Goal: Task Accomplishment & Management: Complete application form

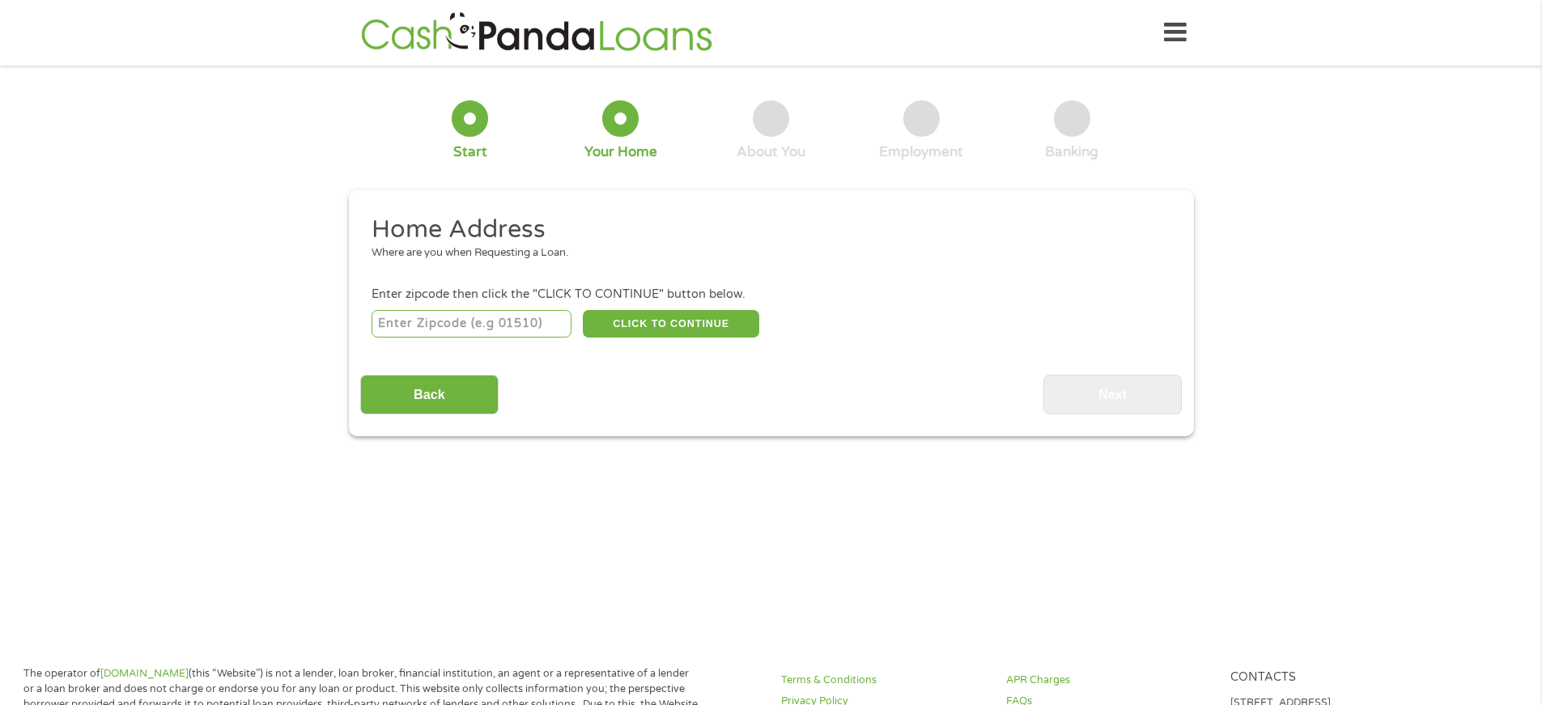
click at [415, 330] on input "number" at bounding box center [472, 324] width 200 height 28
type input "95831"
click at [637, 324] on button "CLICK TO CONTINUE" at bounding box center [671, 324] width 176 height 28
type input "95831"
type input "[GEOGRAPHIC_DATA]"
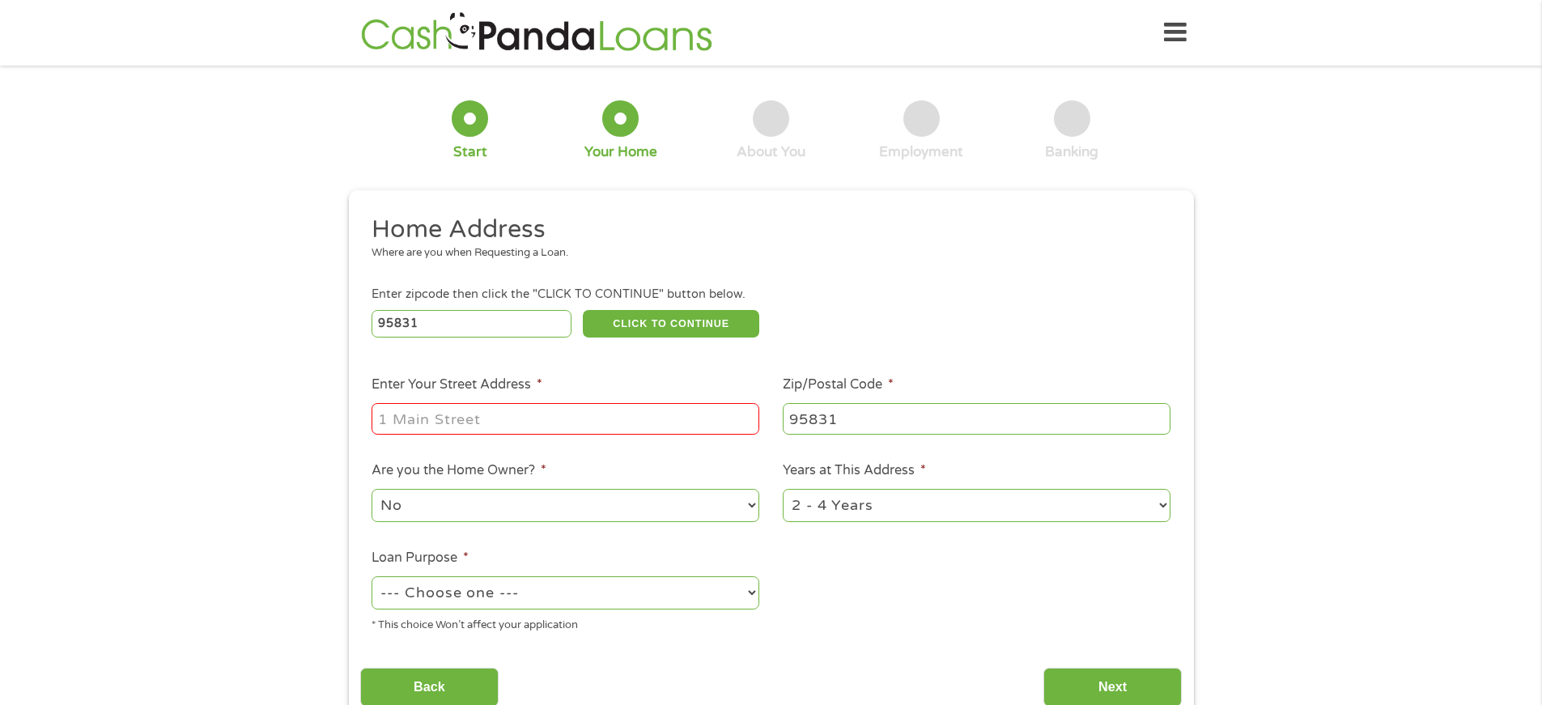
click at [422, 427] on input "Enter Your Street Address *" at bounding box center [566, 418] width 388 height 31
type input "[STREET_ADDRESS]"
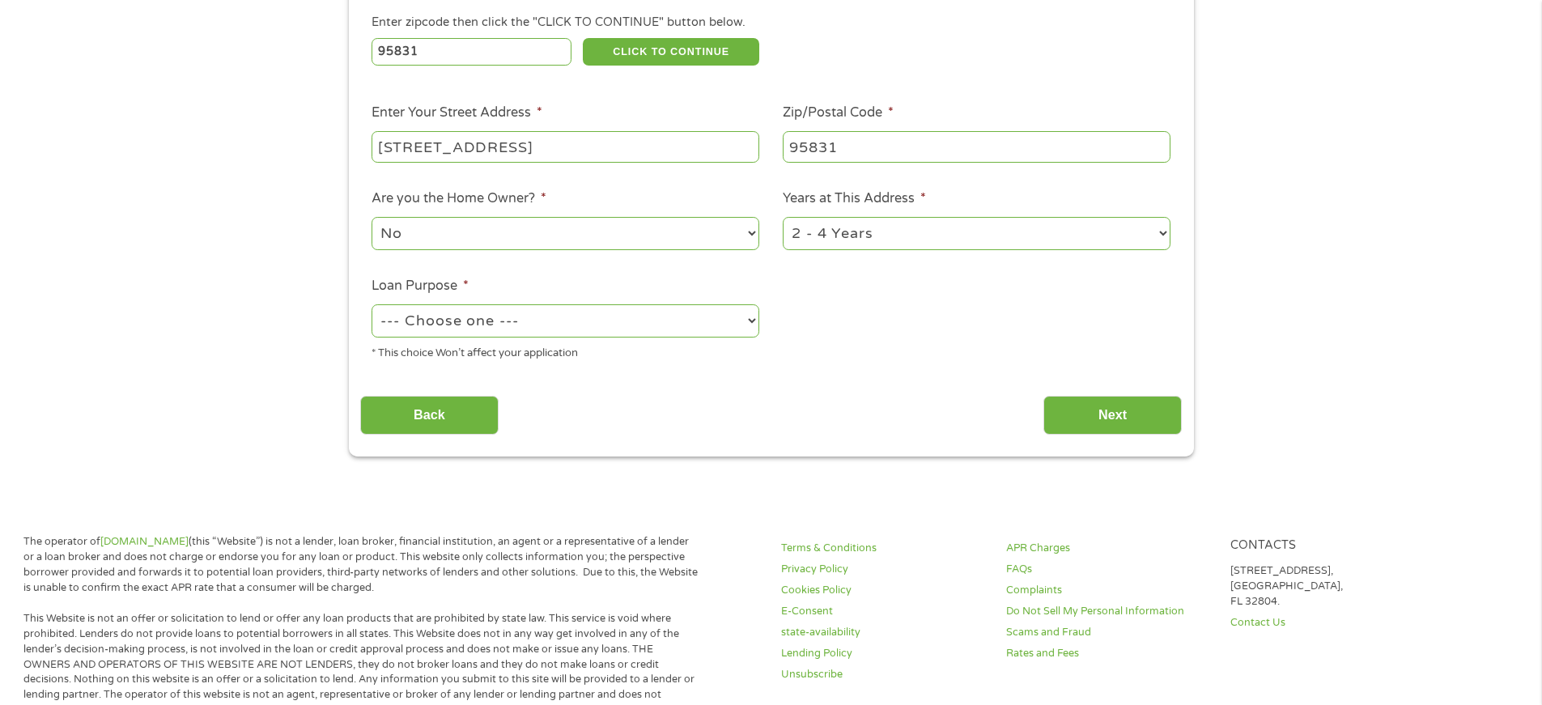
scroll to position [274, 0]
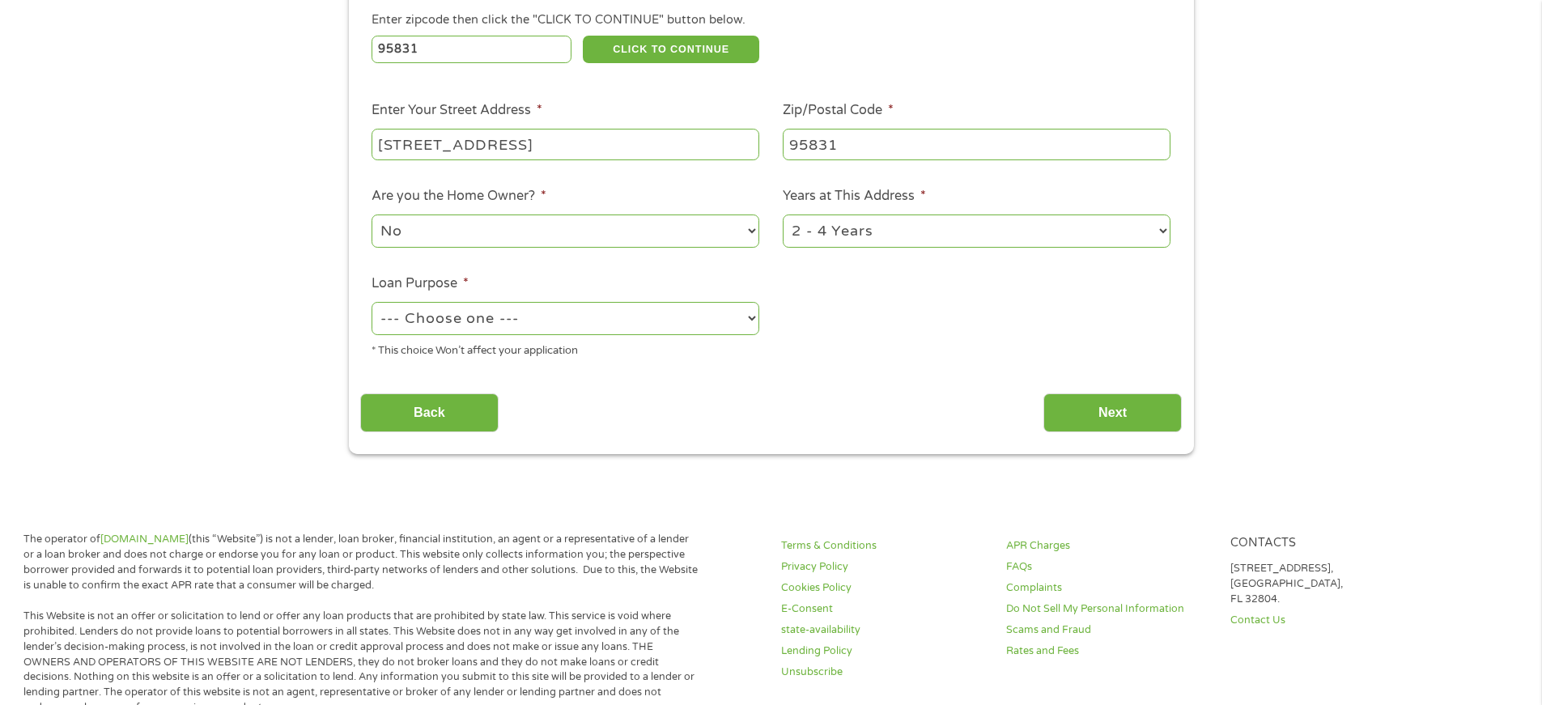
click at [755, 321] on select "--- Choose one --- Pay Bills Debt Consolidation Home Improvement Major Purchase…" at bounding box center [566, 318] width 388 height 33
select select "other"
click at [372, 302] on select "--- Choose one --- Pay Bills Debt Consolidation Home Improvement Major Purchase…" at bounding box center [566, 318] width 388 height 33
click at [751, 230] on select "No Yes" at bounding box center [566, 230] width 388 height 33
click at [372, 214] on select "No Yes" at bounding box center [566, 230] width 388 height 33
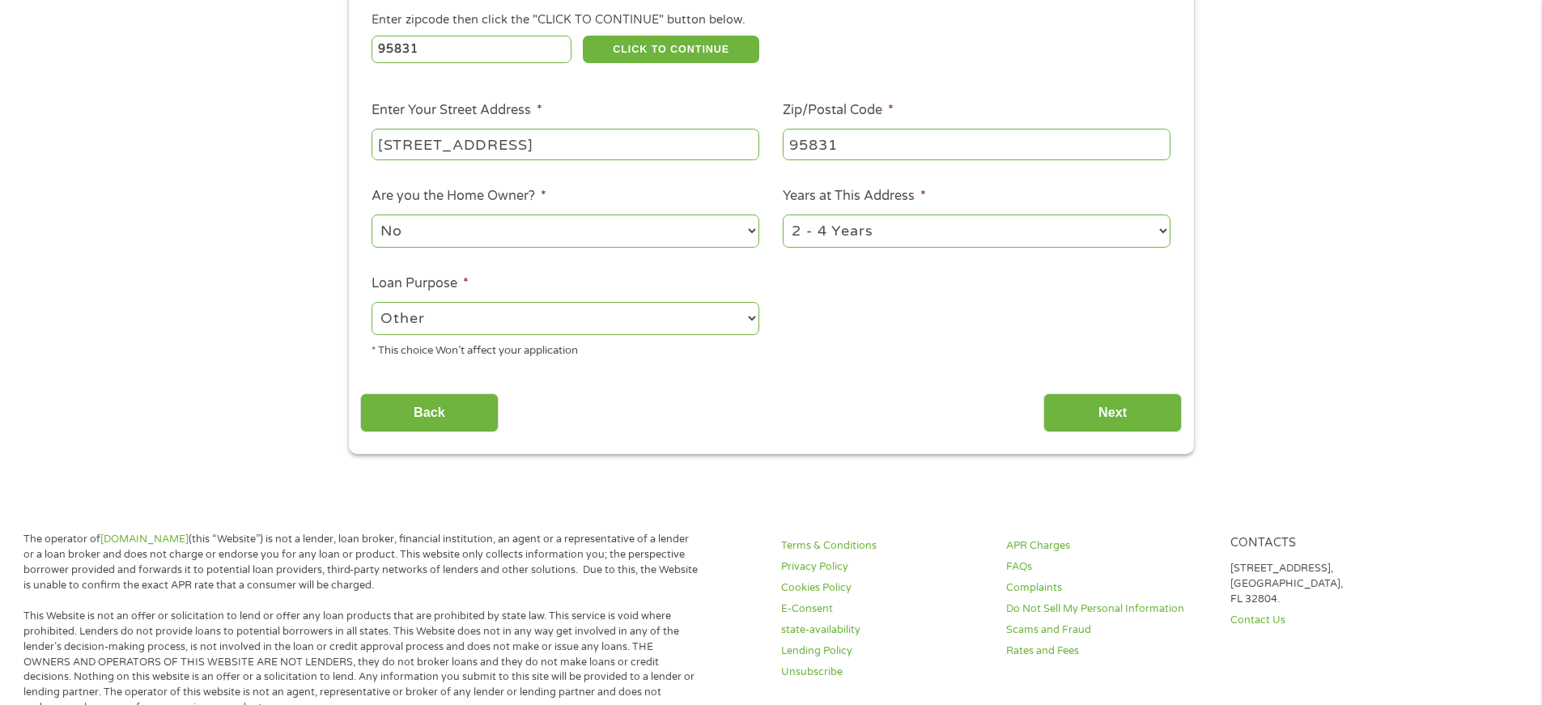
click at [1161, 231] on select "1 Year or less 1 - 2 Years 2 - 4 Years Over 4 Years" at bounding box center [977, 230] width 388 height 33
select select "60months"
click at [783, 214] on select "1 Year or less 1 - 2 Years 2 - 4 Years Over 4 Years" at bounding box center [977, 230] width 388 height 33
click at [1138, 413] on input "Next" at bounding box center [1112, 413] width 138 height 40
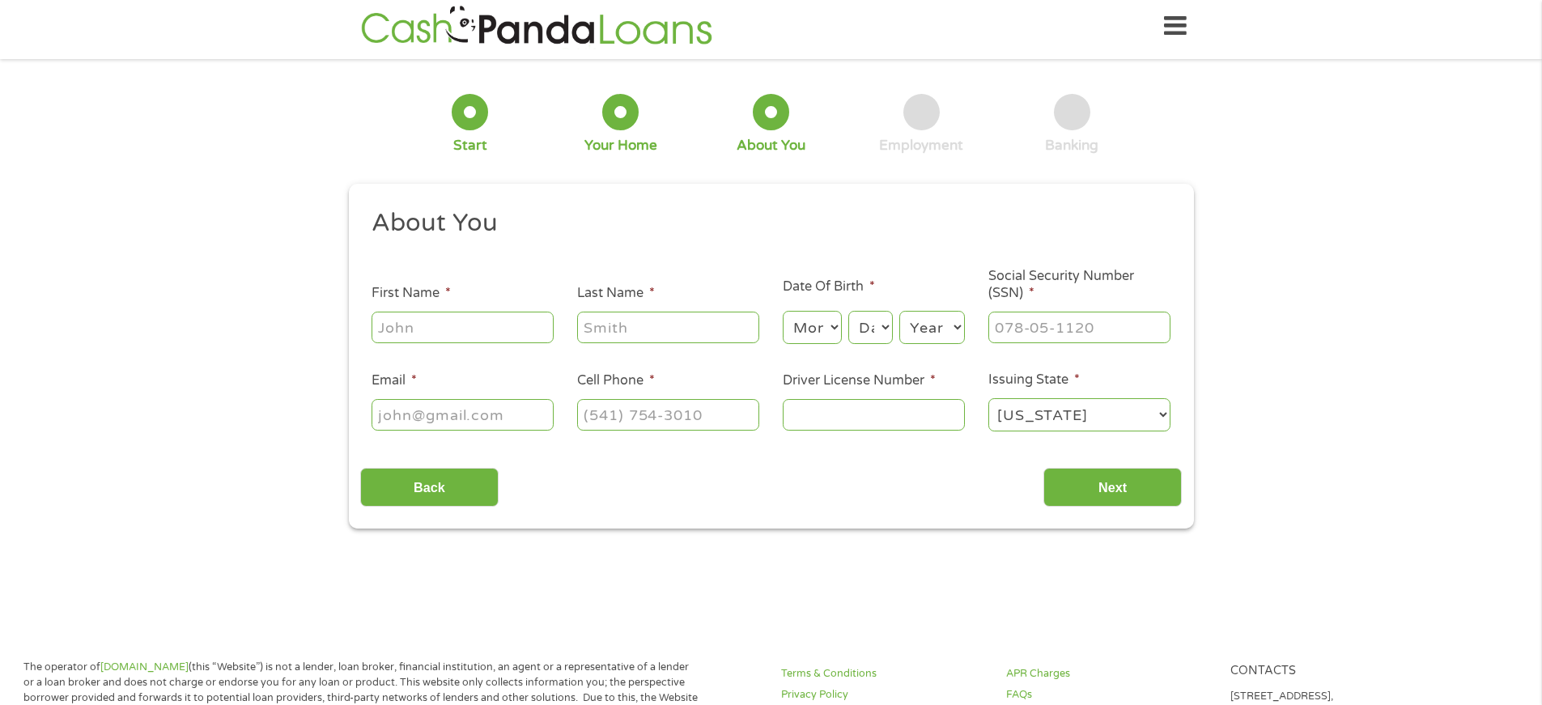
scroll to position [0, 0]
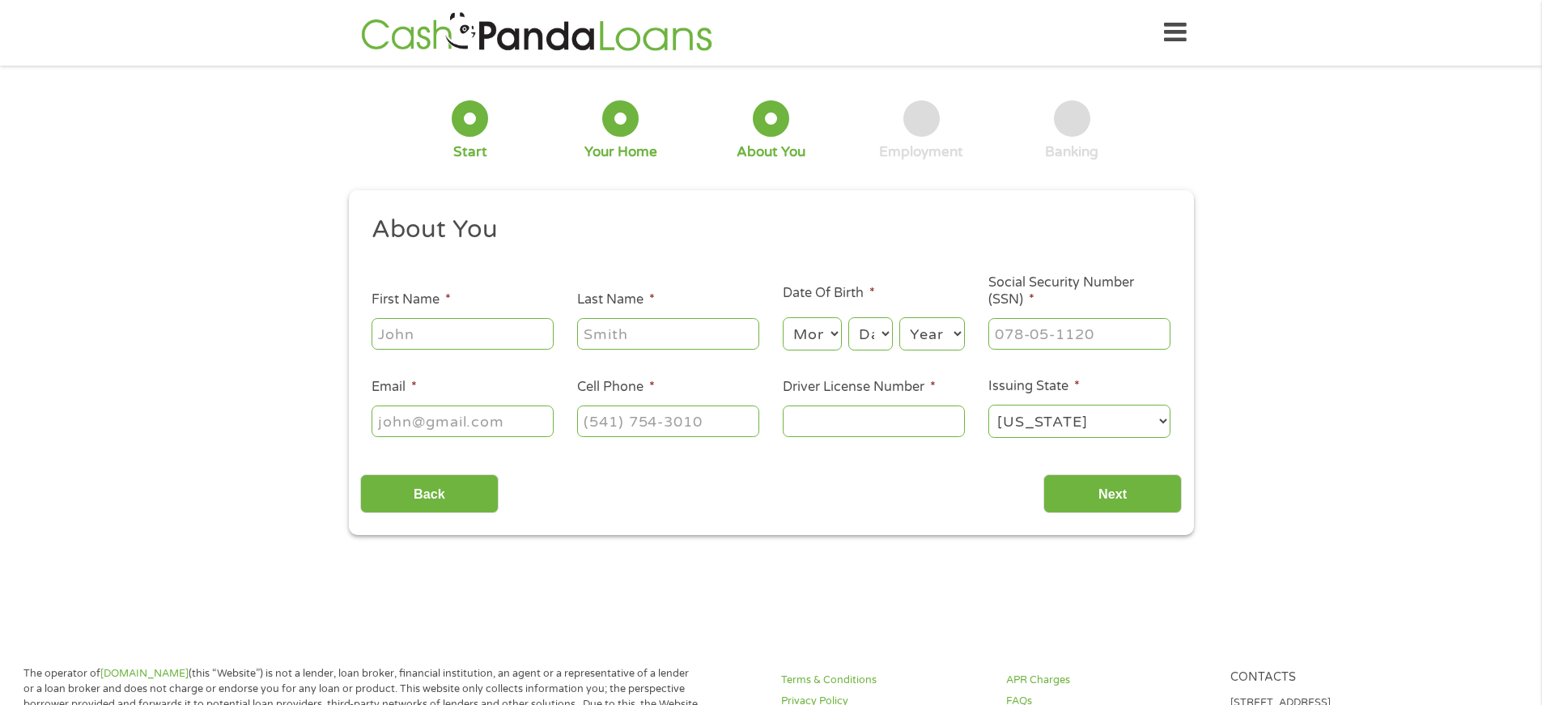
click at [418, 331] on input "First Name *" at bounding box center [463, 333] width 182 height 31
type input "[PERSON_NAME]"
type input "[EMAIL_ADDRESS][DOMAIN_NAME]"
type input "[PHONE_NUMBER]"
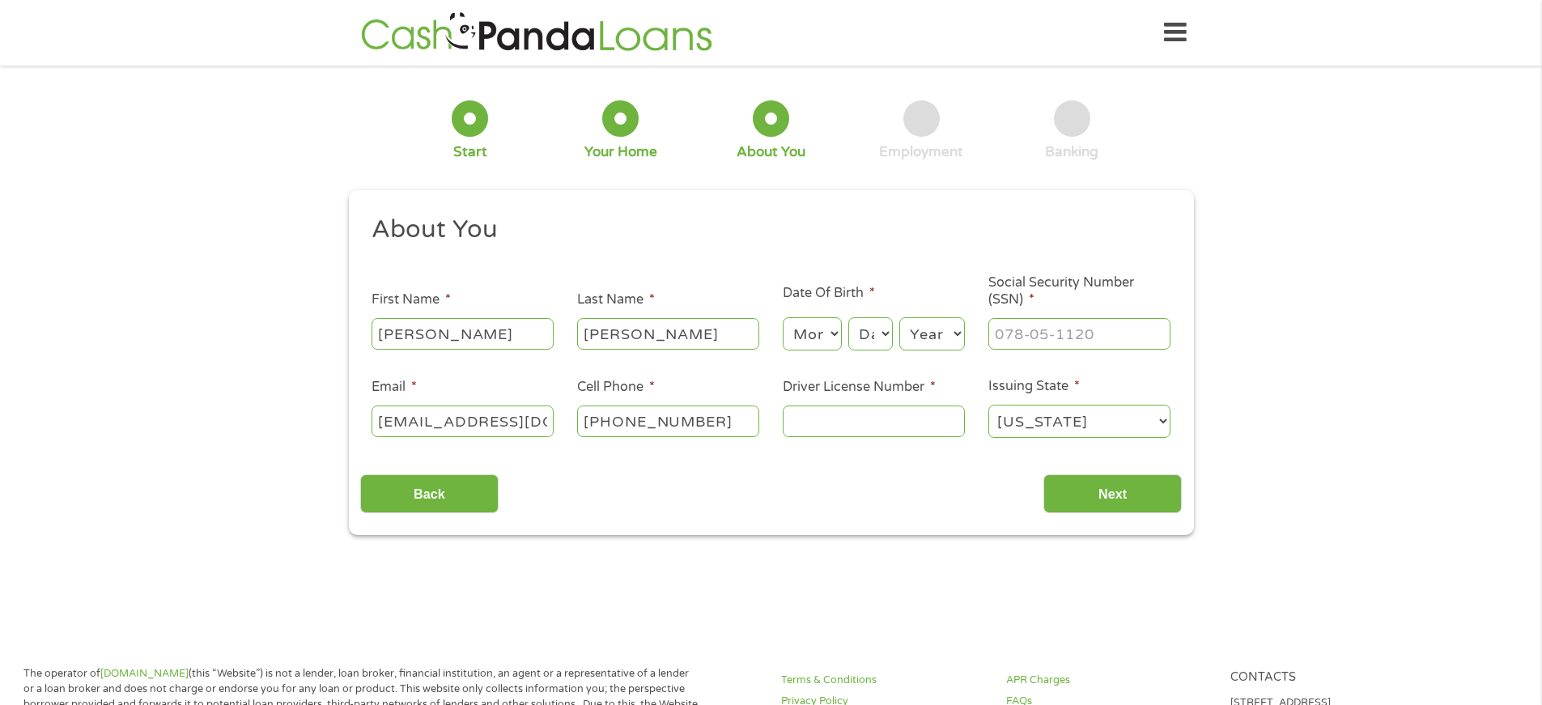
click at [837, 333] on select "Month 1 2 3 4 5 6 7 8 9 10 11 12" at bounding box center [812, 333] width 59 height 33
select select "11"
click at [783, 317] on select "Month 1 2 3 4 5 6 7 8 9 10 11 12" at bounding box center [812, 333] width 59 height 33
click at [885, 333] on select "Day 1 2 3 4 5 6 7 8 9 10 11 12 13 14 15 16 17 18 19 20 21 22 23 24 25 26 27 28 …" at bounding box center [870, 333] width 44 height 33
select select "3"
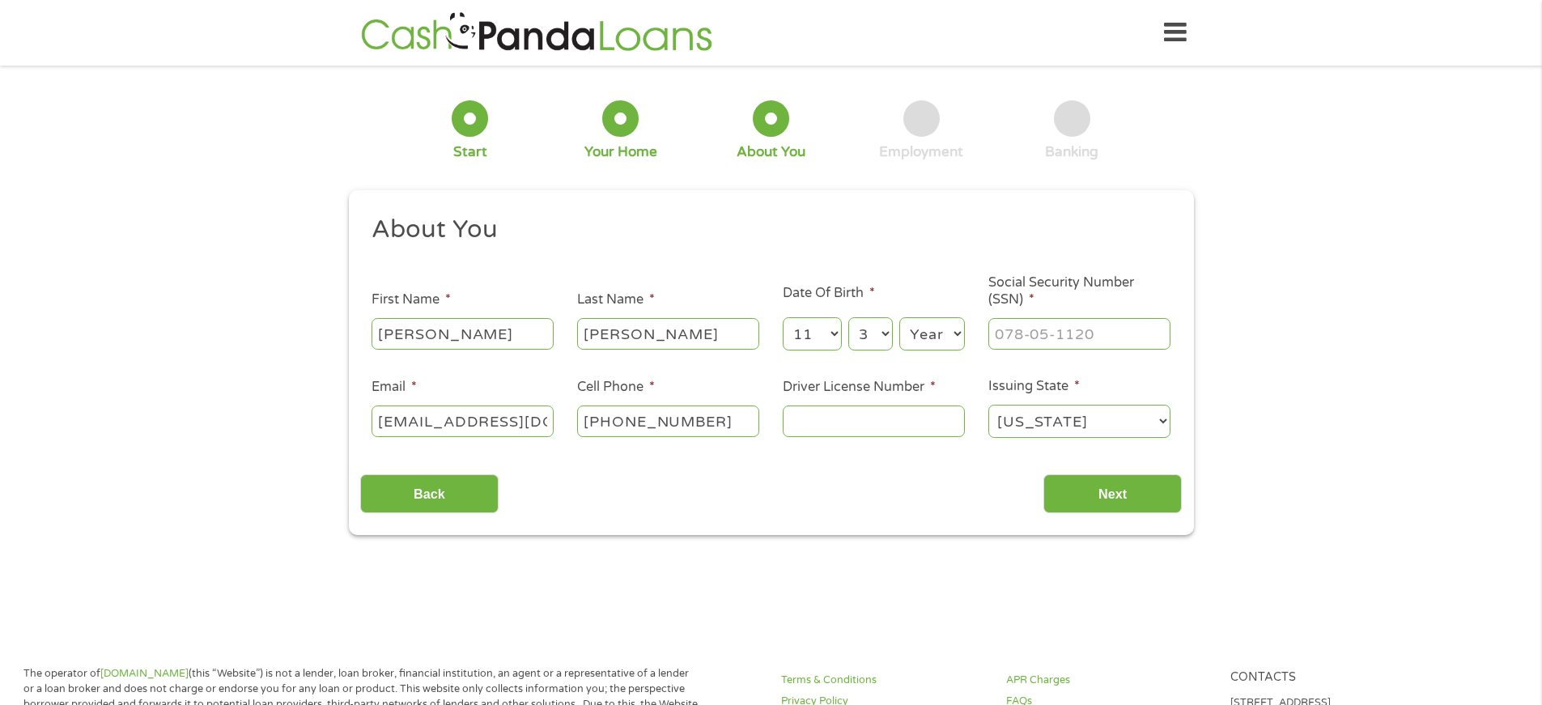
click at [848, 317] on select "Day 1 2 3 4 5 6 7 8 9 10 11 12 13 14 15 16 17 18 19 20 21 22 23 24 25 26 27 28 …" at bounding box center [870, 333] width 44 height 33
click at [962, 336] on select "Year [DATE] 2006 2005 2004 2003 2002 2001 2000 1999 1998 1997 1996 1995 1994 19…" at bounding box center [932, 333] width 66 height 33
select select "1960"
click at [899, 317] on select "Year [DATE] 2006 2005 2004 2003 2002 2001 2000 1999 1998 1997 1996 1995 1994 19…" at bounding box center [932, 333] width 66 height 33
click at [1043, 344] on input "___-__-____" at bounding box center [1079, 333] width 182 height 31
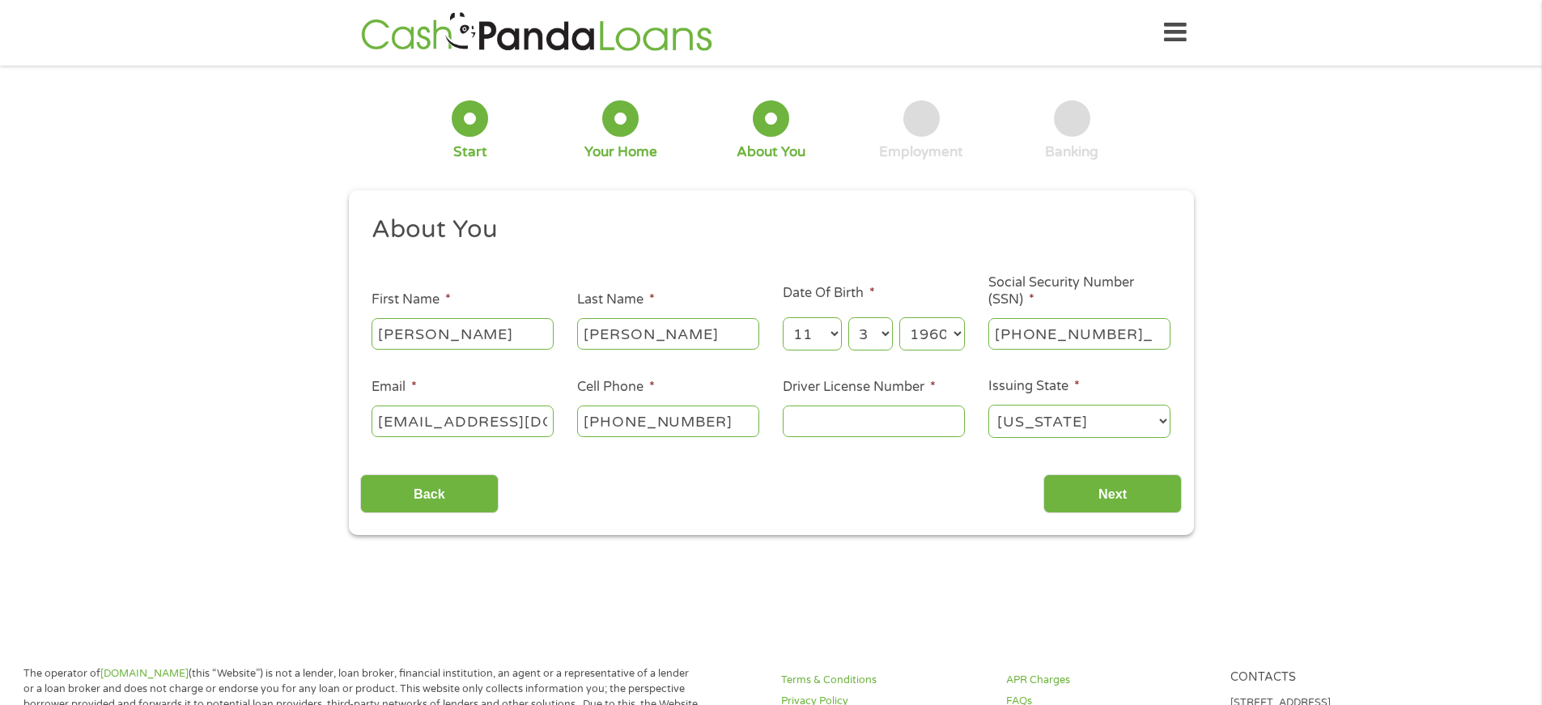
type input "422-98-3033"
click at [832, 421] on input "Driver License Number *" at bounding box center [874, 421] width 182 height 31
type input "c3886099"
click at [1119, 492] on input "Next" at bounding box center [1112, 494] width 138 height 40
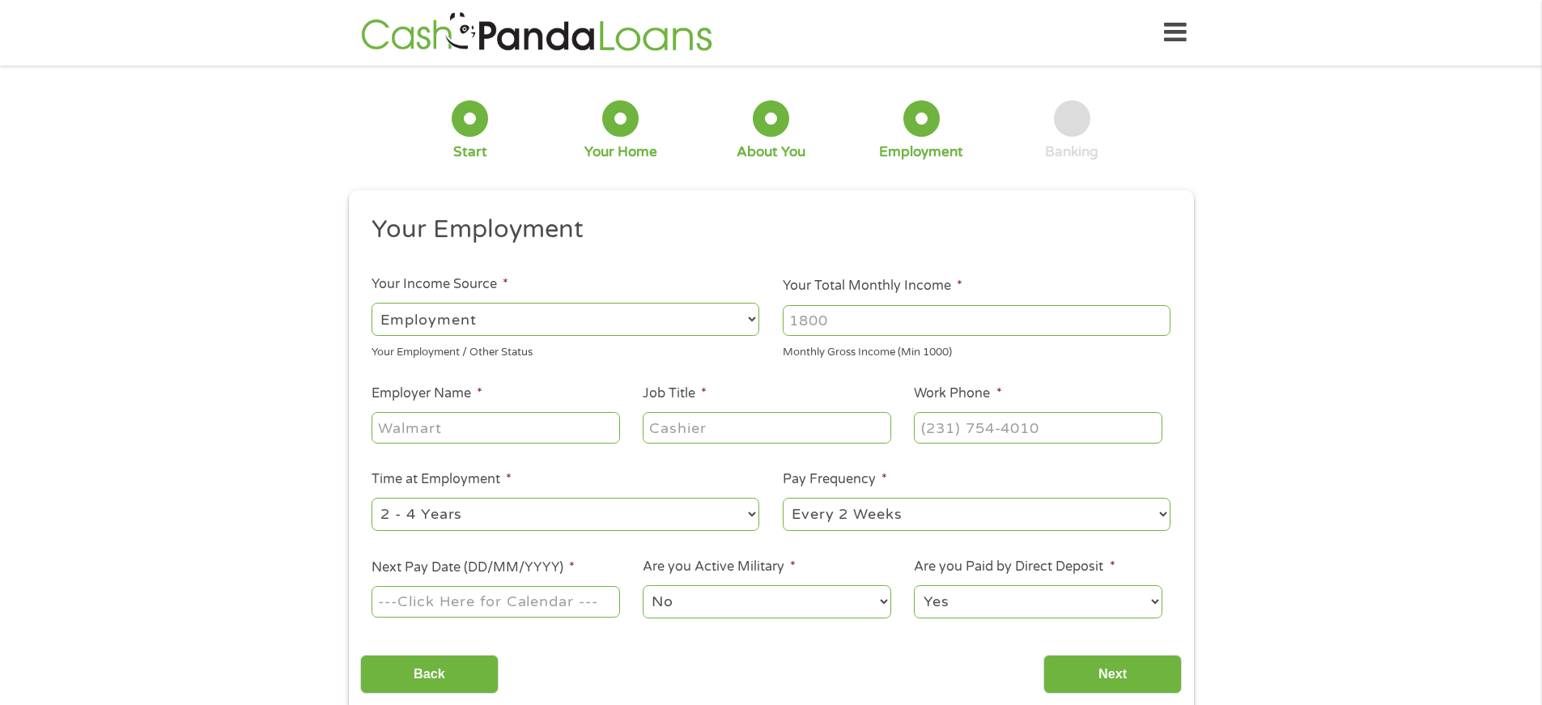
scroll to position [6, 6]
click at [755, 317] on select "--- Choose one --- Employment [DEMOGRAPHIC_DATA] Benefits" at bounding box center [566, 319] width 388 height 33
click at [728, 333] on select "--- Choose one --- Employment [DEMOGRAPHIC_DATA] Benefits" at bounding box center [566, 319] width 388 height 33
click at [826, 318] on input "Your Total Monthly Income *" at bounding box center [977, 320] width 388 height 31
type input "4300"
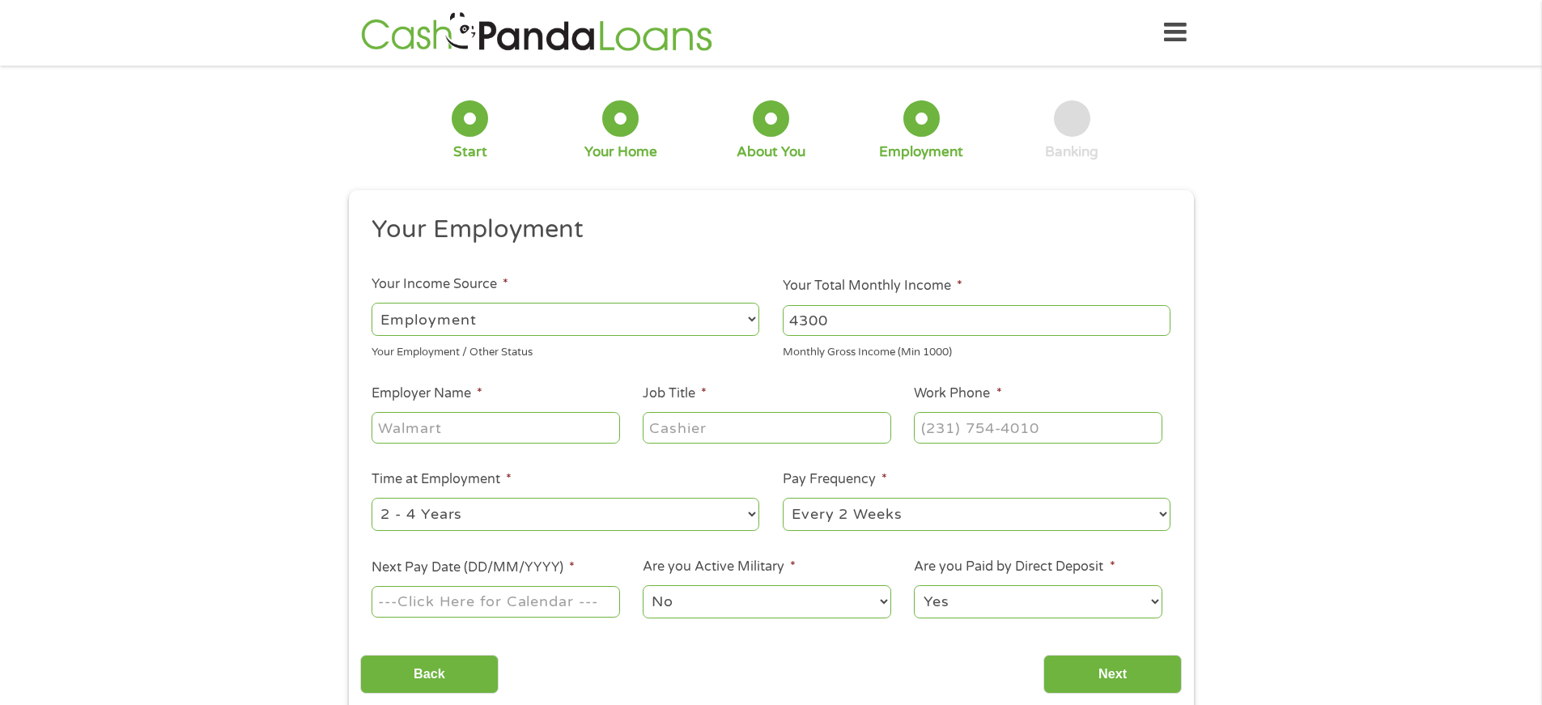
click at [451, 435] on input "Employer Name *" at bounding box center [496, 427] width 248 height 31
type input "Dmv"
click at [699, 435] on input "Job Title *" at bounding box center [767, 427] width 248 height 31
type input "Key Data Operator"
click at [938, 427] on input "(___) ___-____" at bounding box center [1038, 427] width 248 height 31
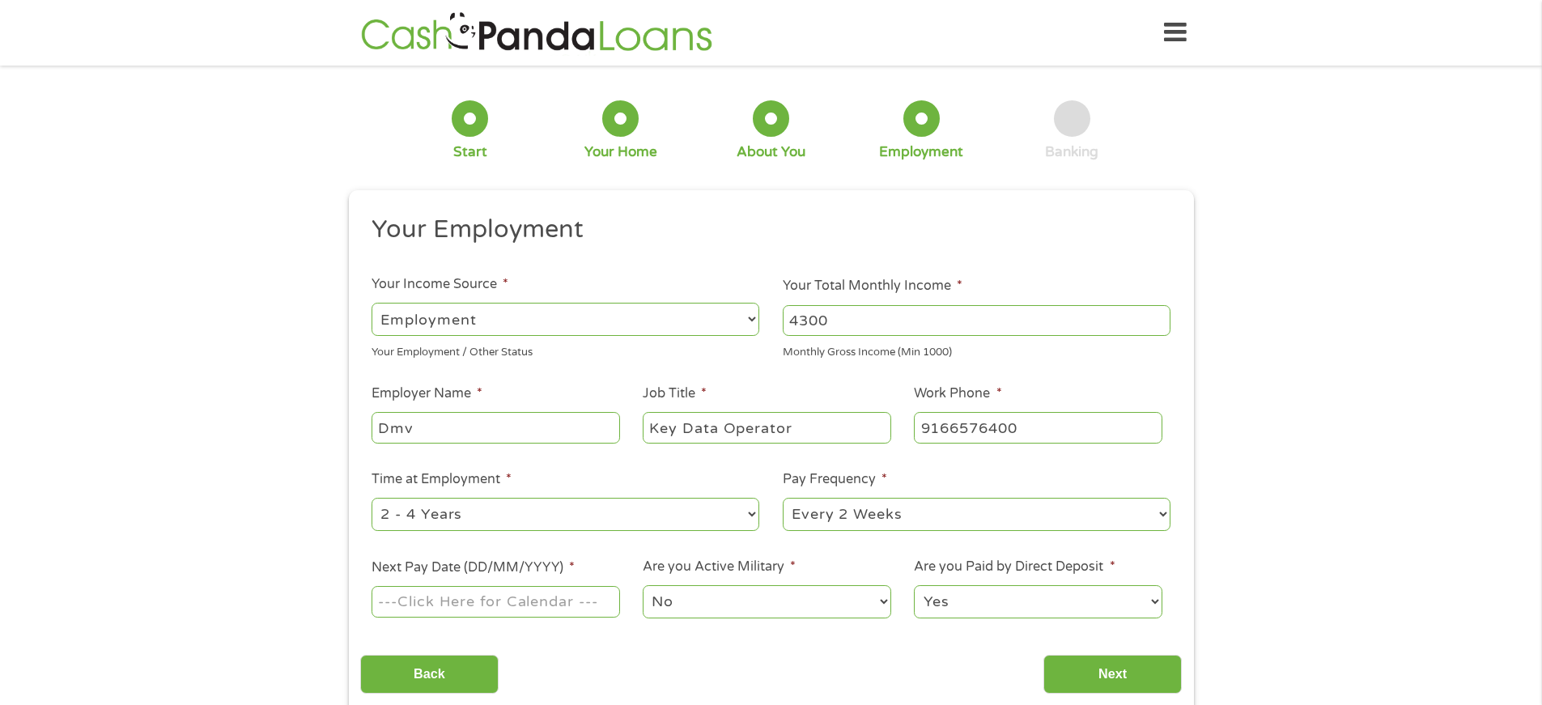
type input "[PHONE_NUMBER]"
click at [754, 509] on select "--- Choose one --- 1 Year or less 1 - 2 Years 2 - 4 Years Over 4 Years" at bounding box center [566, 514] width 388 height 33
select select "60months"
click at [372, 498] on select "--- Choose one --- 1 Year or less 1 - 2 Years 2 - 4 Years Over 4 Years" at bounding box center [566, 514] width 388 height 33
click at [1169, 518] on select "--- Choose one --- Every 2 Weeks Every Week Monthly Semi-Monthly" at bounding box center [977, 514] width 388 height 33
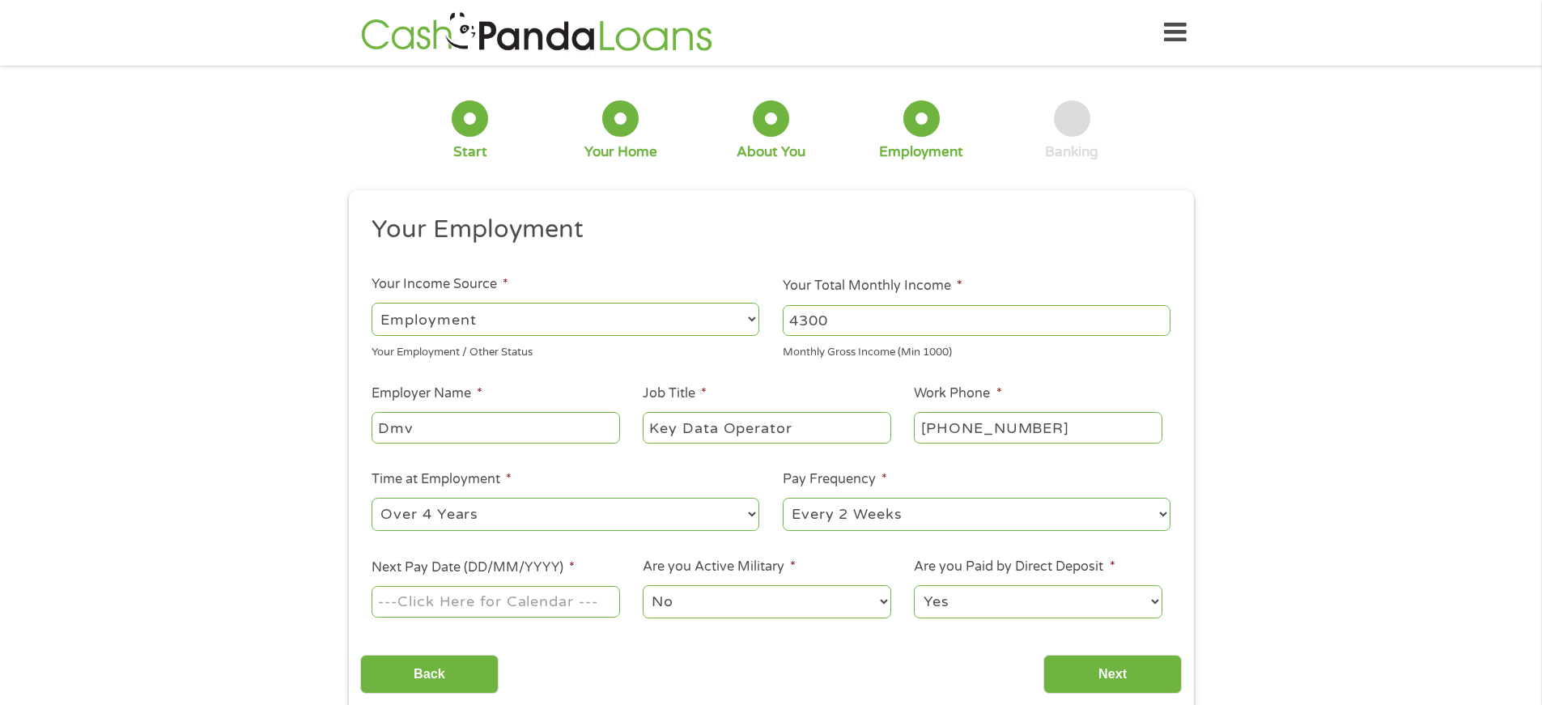
select select "monthly"
click at [783, 498] on select "--- Choose one --- Every 2 Weeks Every Week Monthly Semi-Monthly" at bounding box center [977, 514] width 388 height 33
click at [415, 603] on input "Next Pay Date (DD/MM/YYYY) *" at bounding box center [496, 601] width 248 height 31
type input "[DATE]"
click at [397, 609] on input "[DATE]" at bounding box center [496, 601] width 248 height 31
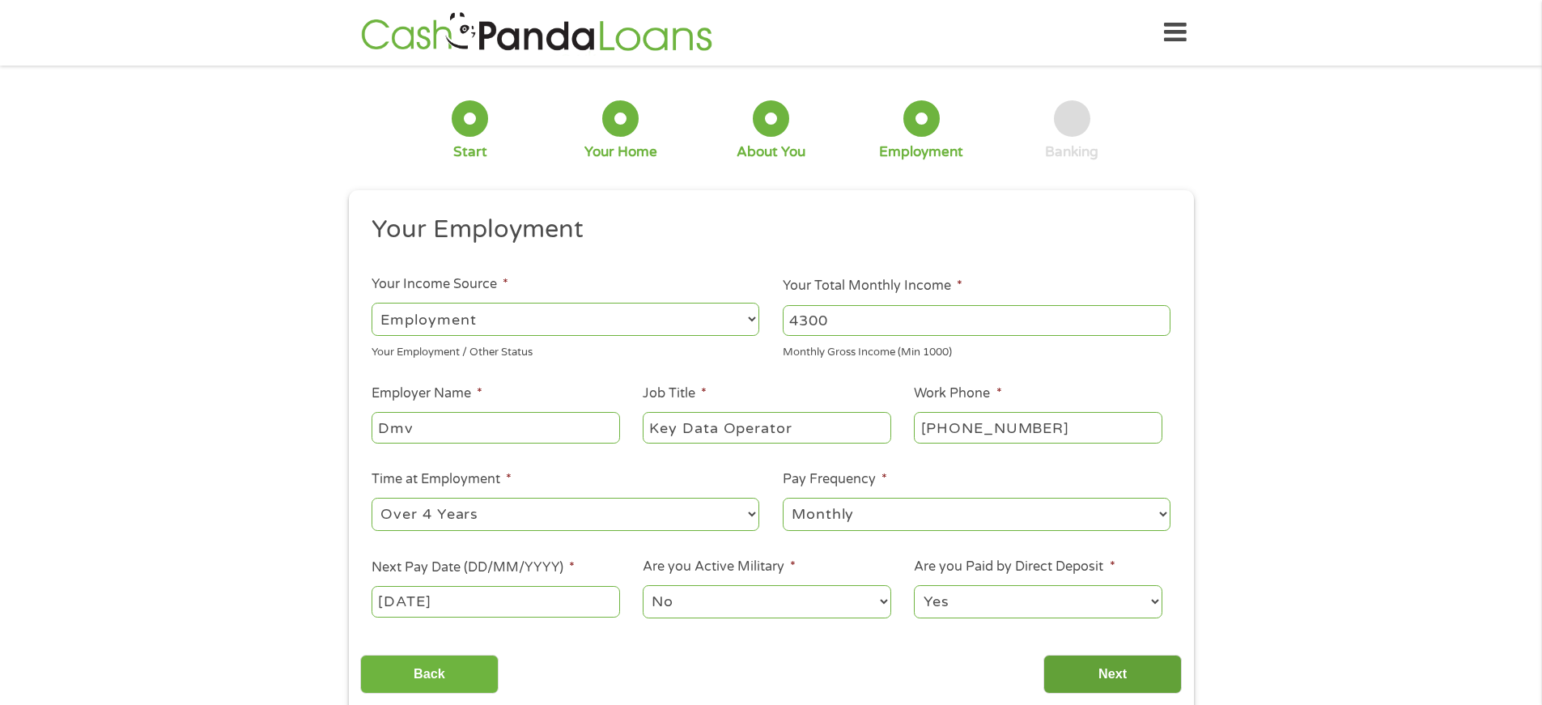
click at [1106, 679] on input "Next" at bounding box center [1112, 675] width 138 height 40
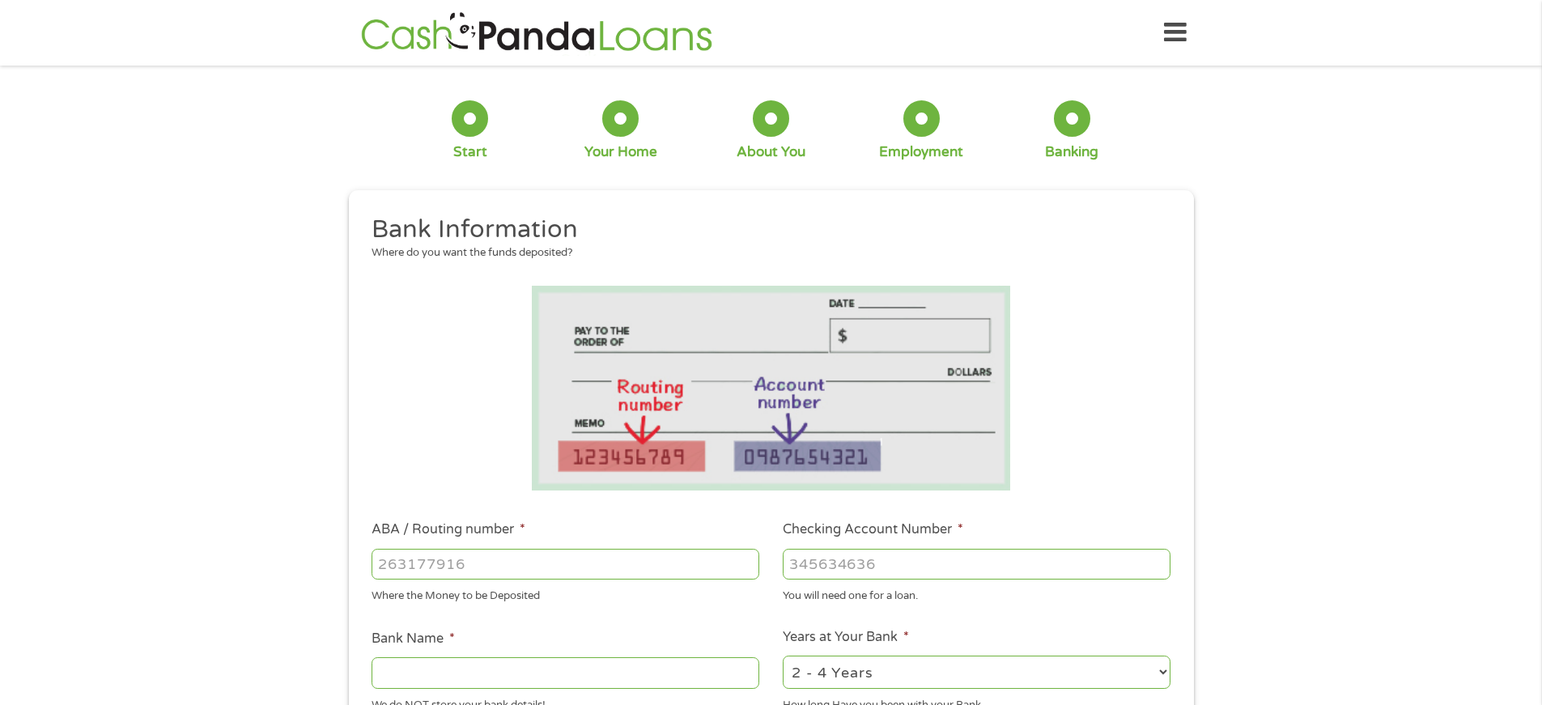
click at [397, 566] on input "ABA / Routing number *" at bounding box center [566, 564] width 388 height 31
type input "321175261"
type input "THE GOLDEN 1 CREDIT UNION"
type input "321175261"
click at [815, 569] on input "Checking Account Number *" at bounding box center [977, 564] width 388 height 31
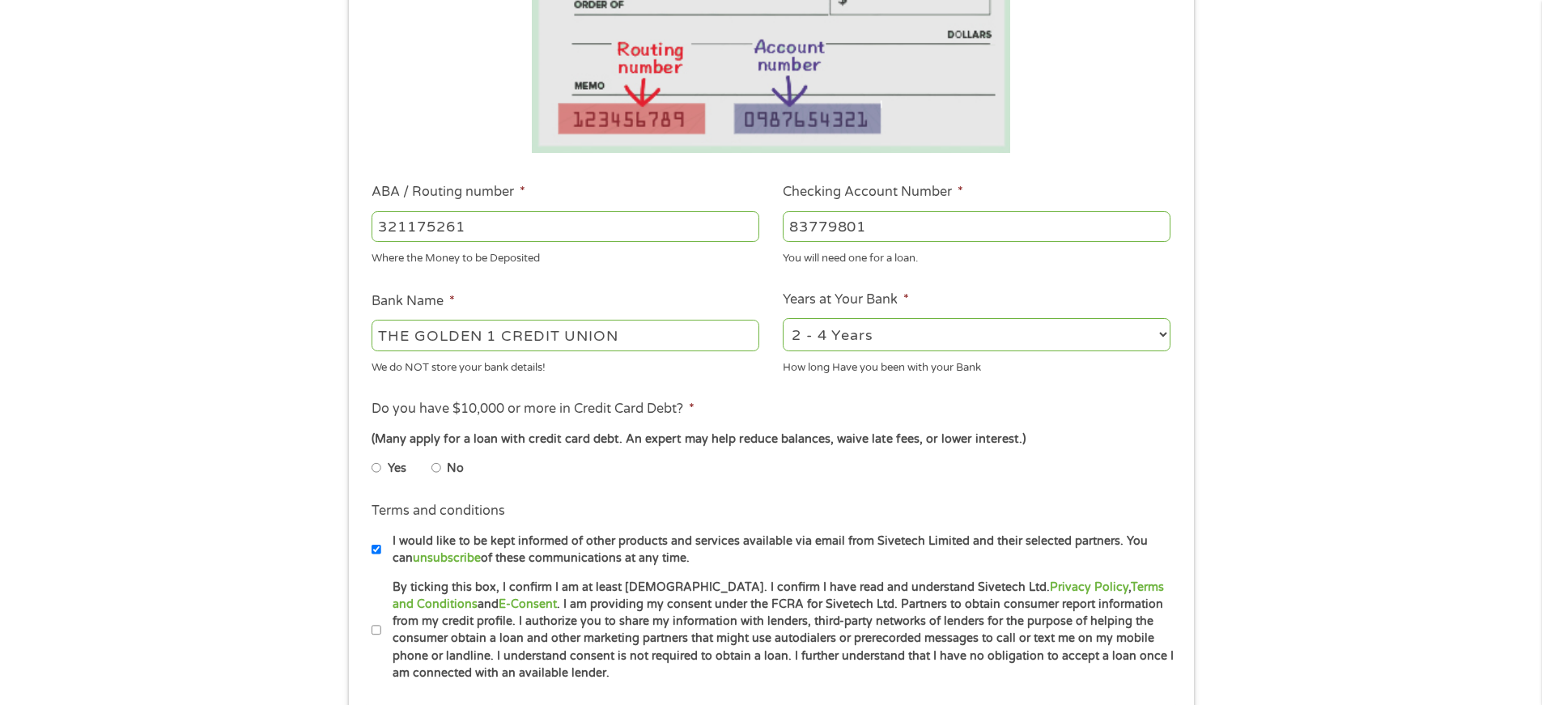
scroll to position [340, 0]
type input "83779801"
click at [433, 468] on input "No" at bounding box center [436, 465] width 10 height 26
radio input "true"
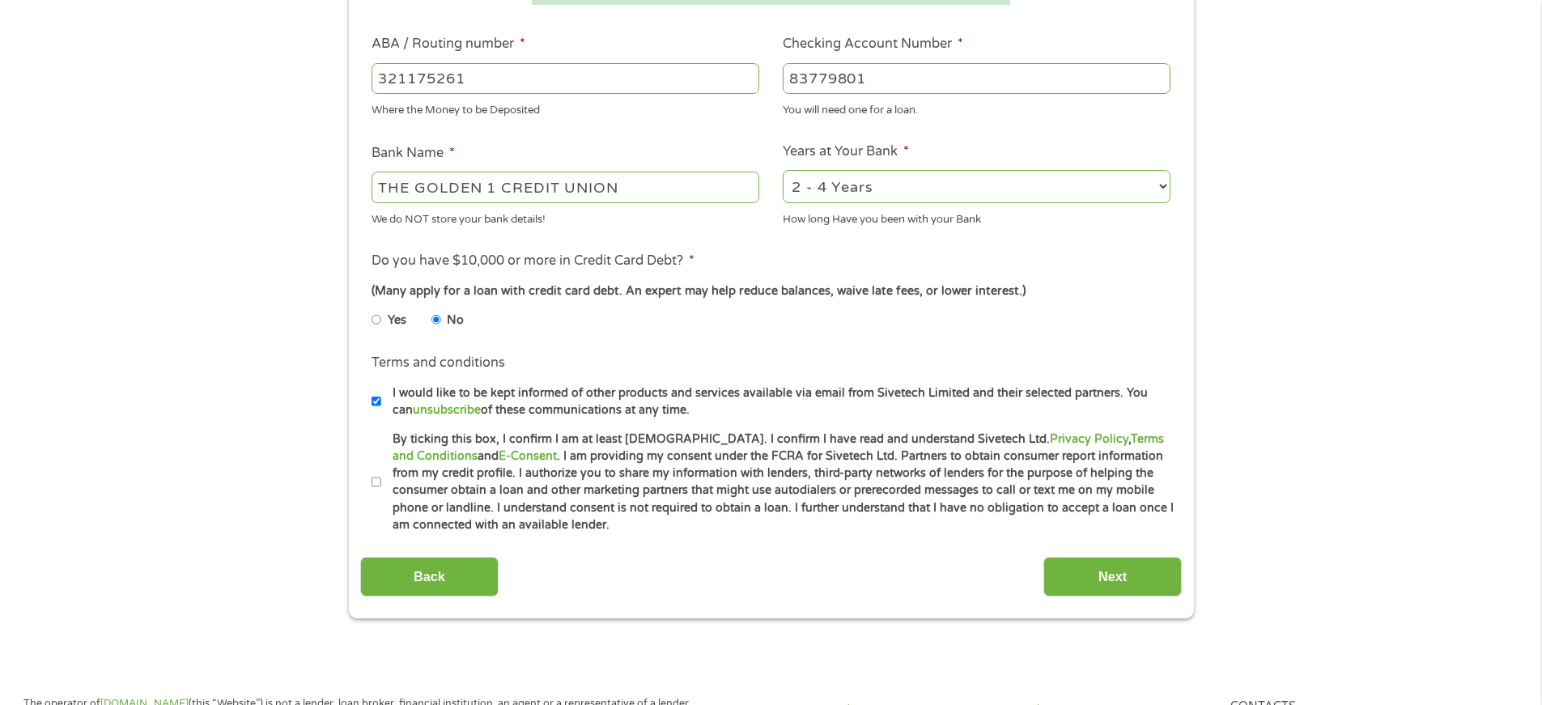
scroll to position [503, 0]
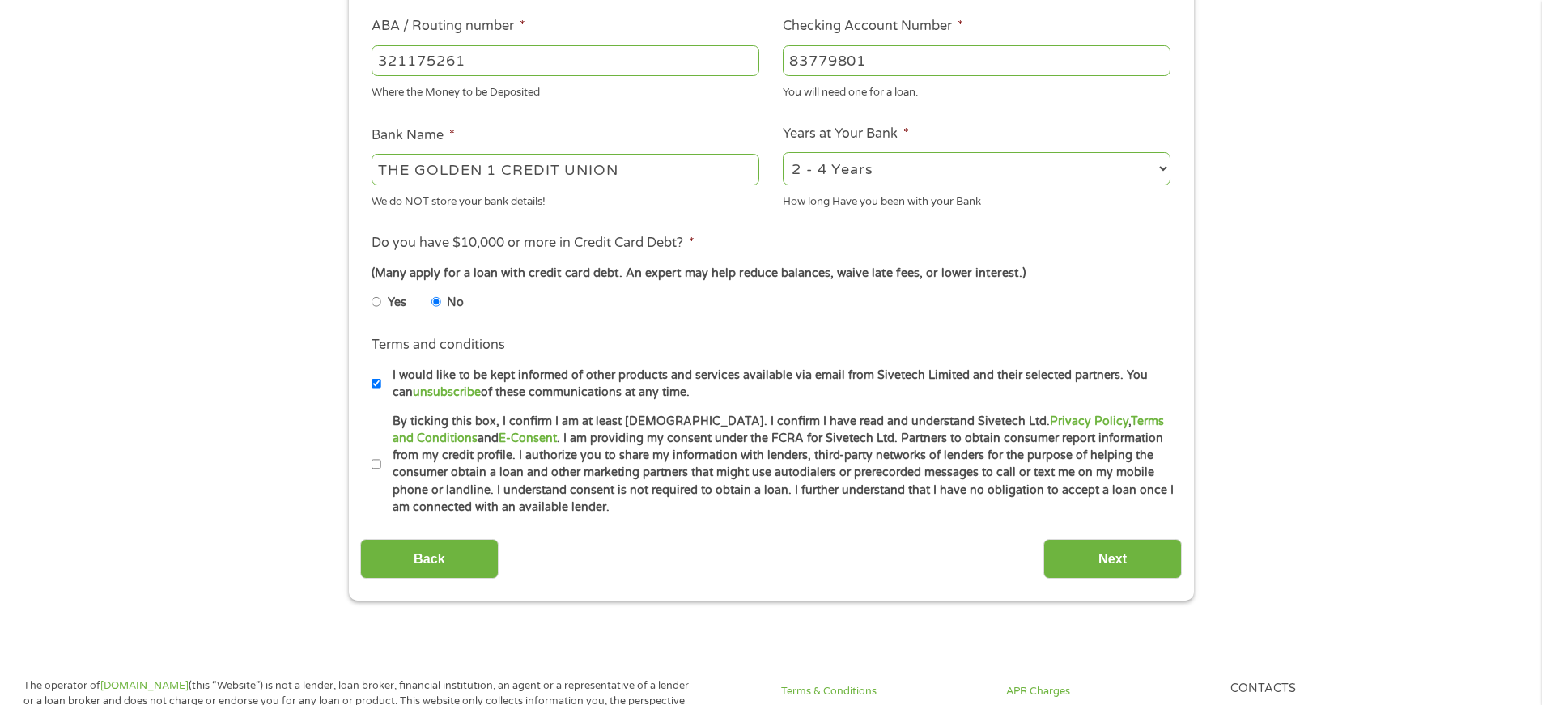
click at [376, 465] on input "By ticking this box, I confirm I am at least [DEMOGRAPHIC_DATA]. I confirm I ha…" at bounding box center [377, 465] width 10 height 26
checkbox input "true"
click at [1098, 568] on input "Next" at bounding box center [1112, 559] width 138 height 40
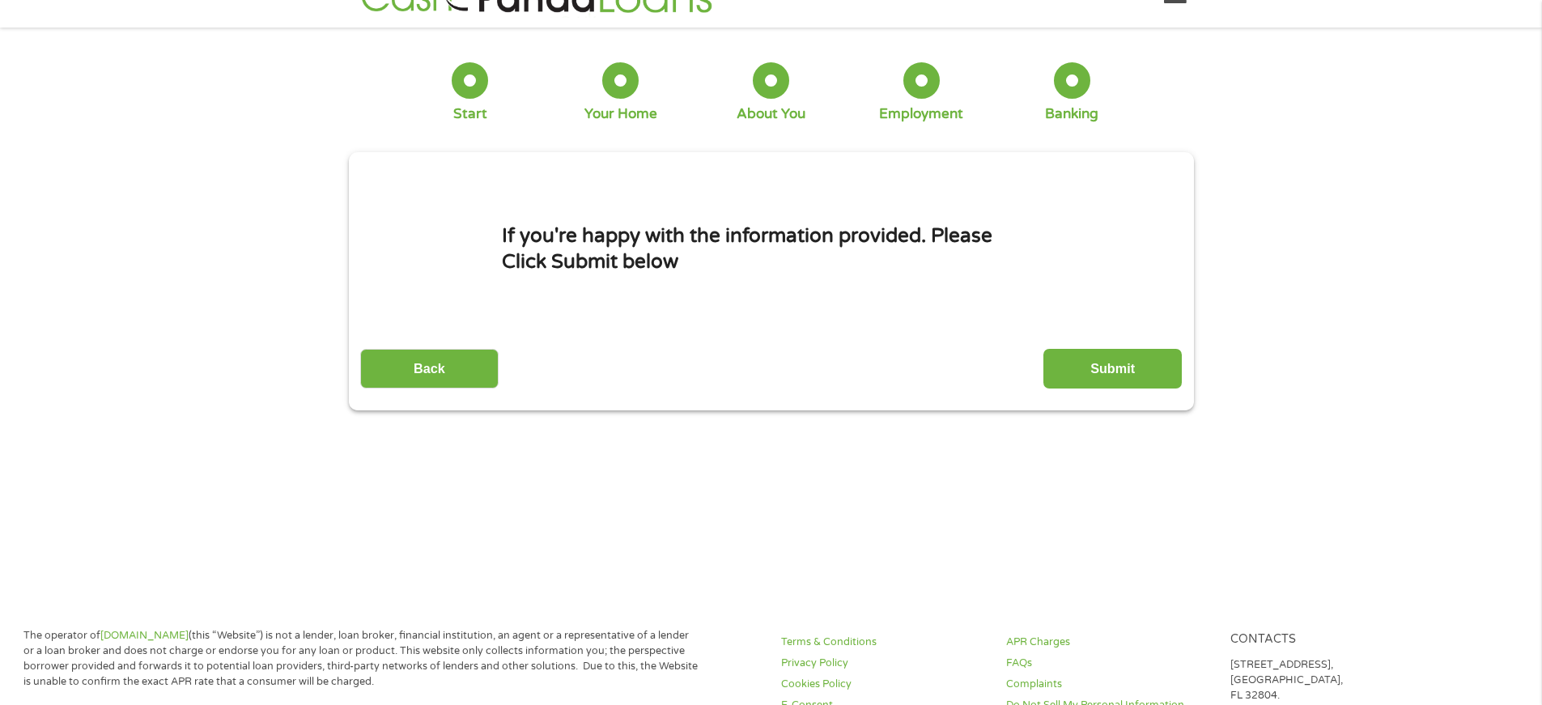
scroll to position [0, 0]
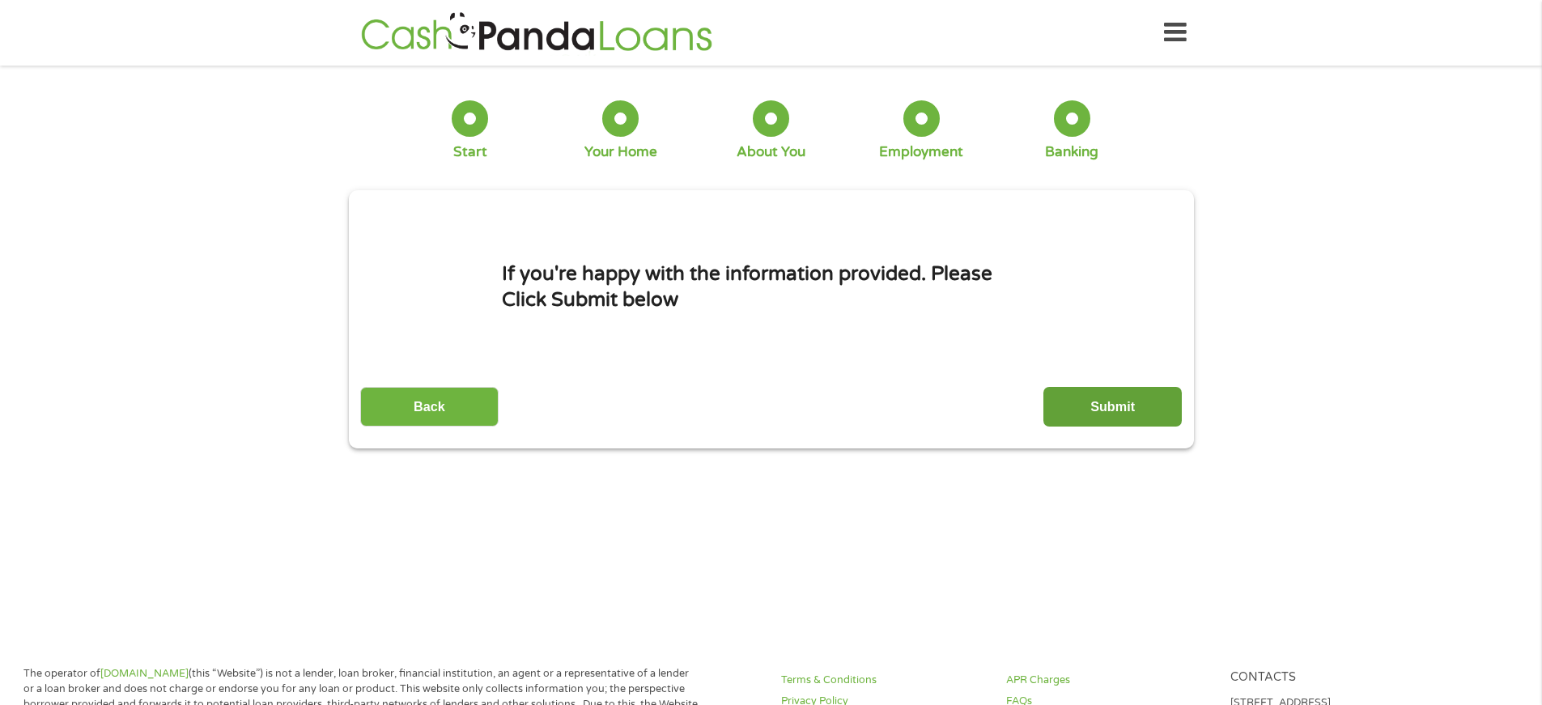
click at [1111, 407] on input "Submit" at bounding box center [1112, 407] width 138 height 40
